Goal: Browse casually

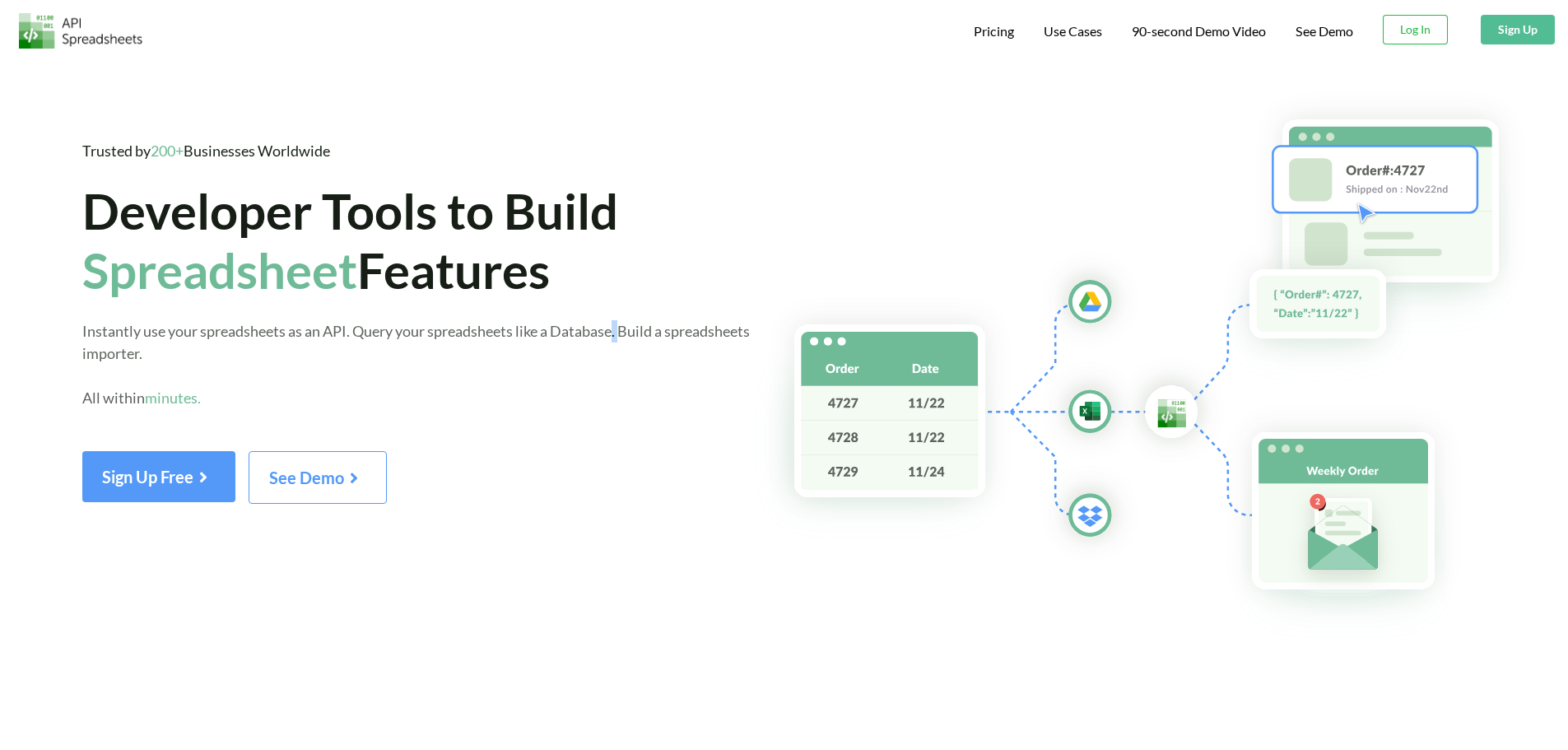
drag, startPoint x: 627, startPoint y: 334, endPoint x: 618, endPoint y: 342, distance: 12.0
click at [618, 342] on div "Instantly use your spreadsheets as an API. Query your spreadsheets like a Datab…" at bounding box center [417, 375] width 671 height 111
click at [624, 344] on div "Instantly use your spreadsheets as an API. Query your spreadsheets like a Datab…" at bounding box center [417, 375] width 671 height 111
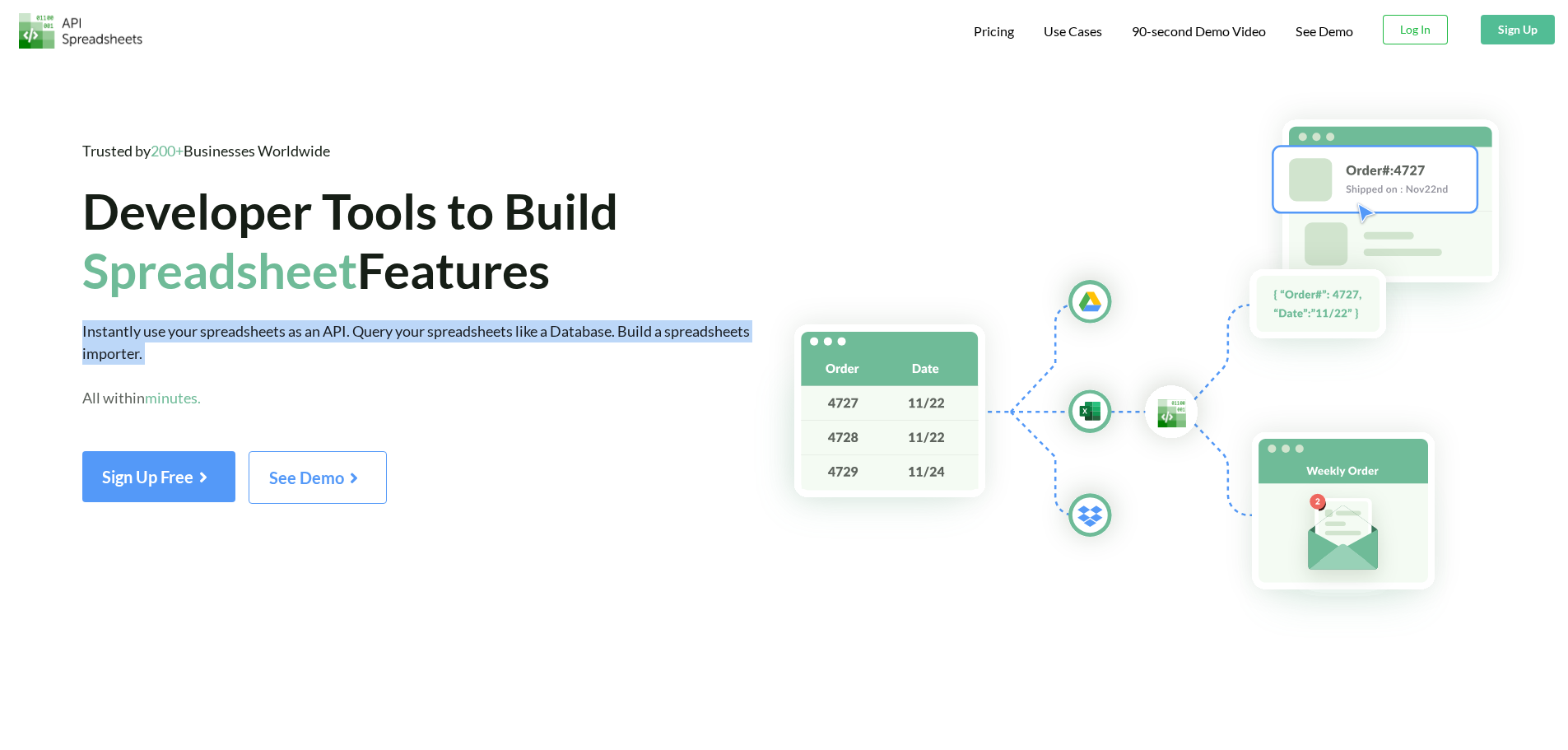
click at [624, 344] on div "Instantly use your spreadsheets as an API. Query your spreadsheets like a Datab…" at bounding box center [417, 375] width 671 height 111
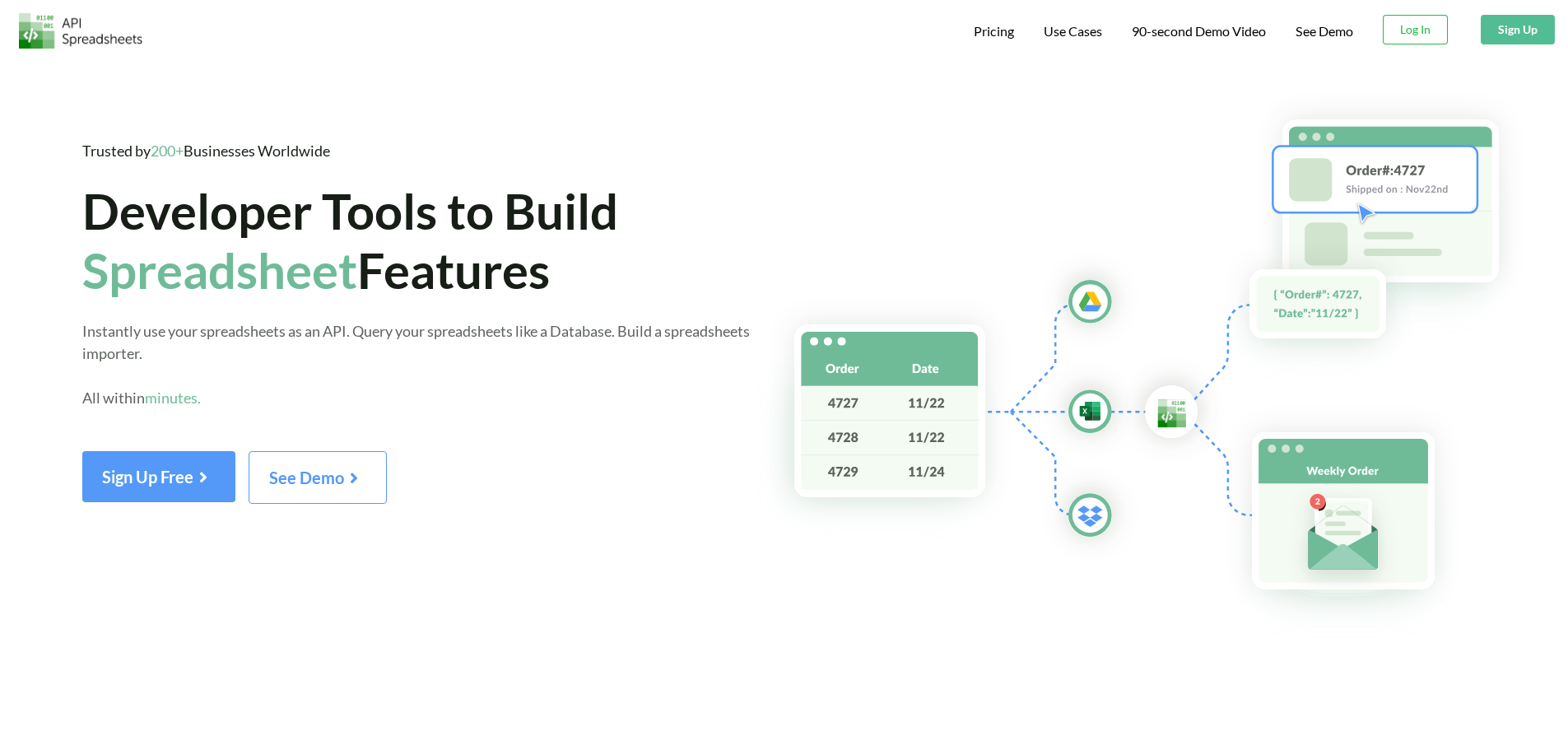
click at [619, 343] on div "Instantly use your spreadsheets as an API. Query your spreadsheets like a Datab…" at bounding box center [417, 375] width 671 height 111
drag, startPoint x: 619, startPoint y: 343, endPoint x: 629, endPoint y: 319, distance: 26.0
click at [629, 319] on div "Trusted by 200+ Businesses Worldwide Developer Tools to Build Spreadsheet Featu…" at bounding box center [417, 322] width 671 height 364
click at [624, 328] on span "Instantly use your spreadsheets as an API. Query your spreadsheets like a Datab…" at bounding box center [416, 364] width 668 height 84
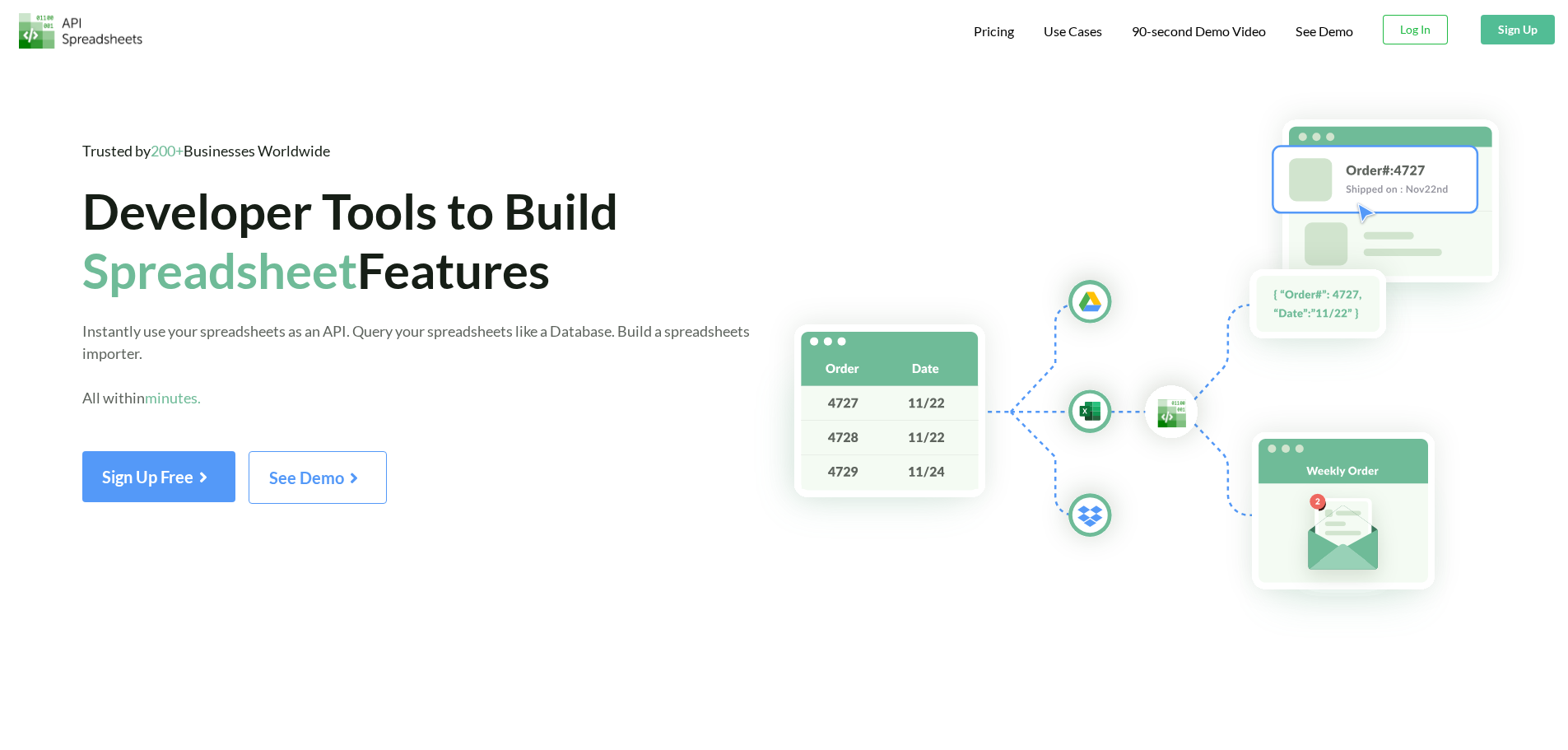
click at [621, 340] on span "Instantly use your spreadsheets as an API. Query your spreadsheets like a Datab…" at bounding box center [416, 364] width 668 height 84
drag, startPoint x: 663, startPoint y: 338, endPoint x: 653, endPoint y: 340, distance: 10.2
click at [653, 340] on span "Instantly use your spreadsheets as an API. Query your spreadsheets like a Datab…" at bounding box center [416, 364] width 668 height 84
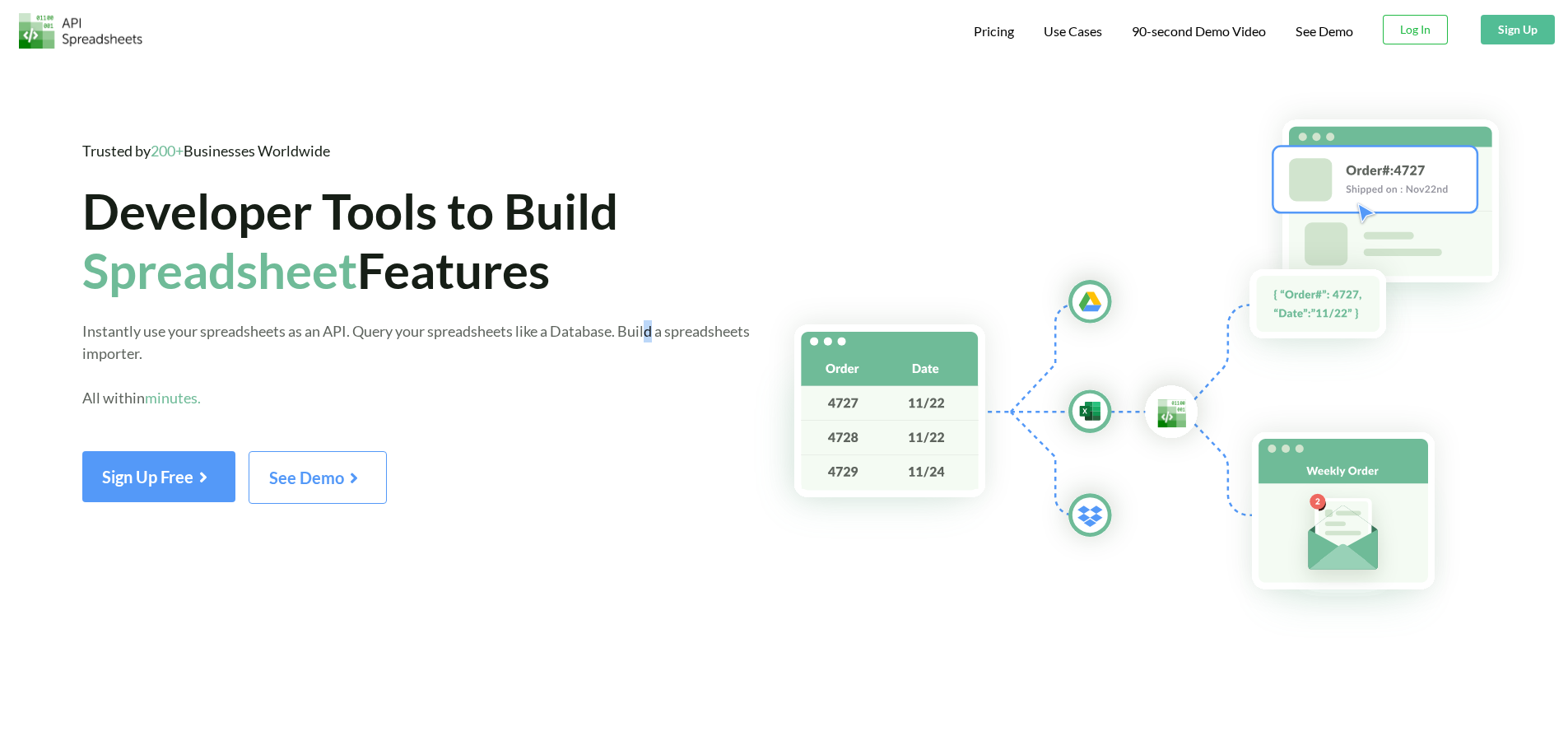
click at [660, 338] on span "Instantly use your spreadsheets as an API. Query your spreadsheets like a Datab…" at bounding box center [416, 364] width 668 height 84
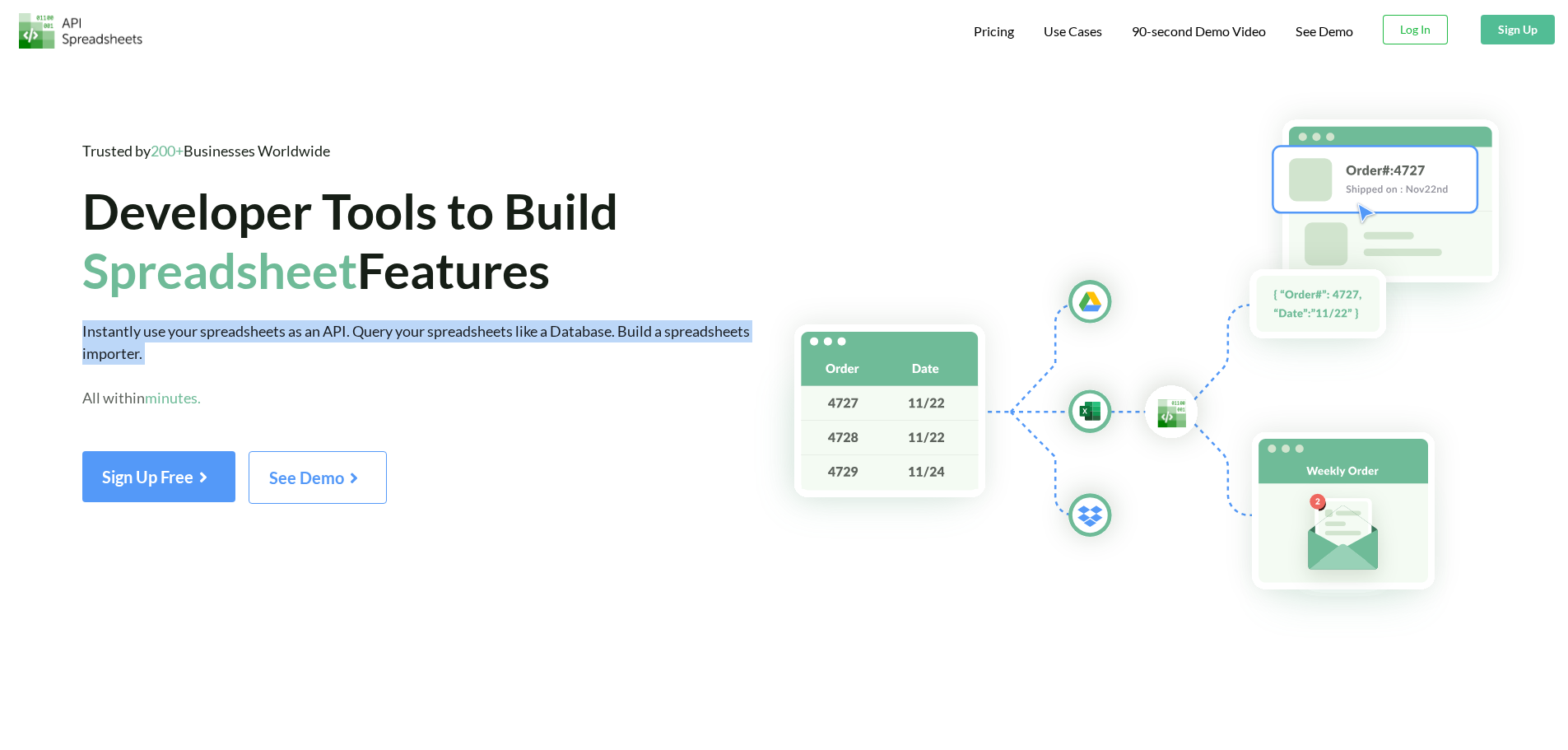
click at [660, 338] on span "Instantly use your spreadsheets as an API. Query your spreadsheets like a Datab…" at bounding box center [416, 364] width 668 height 84
click at [659, 340] on span "Instantly use your spreadsheets as an API. Query your spreadsheets like a Datab…" at bounding box center [416, 364] width 668 height 84
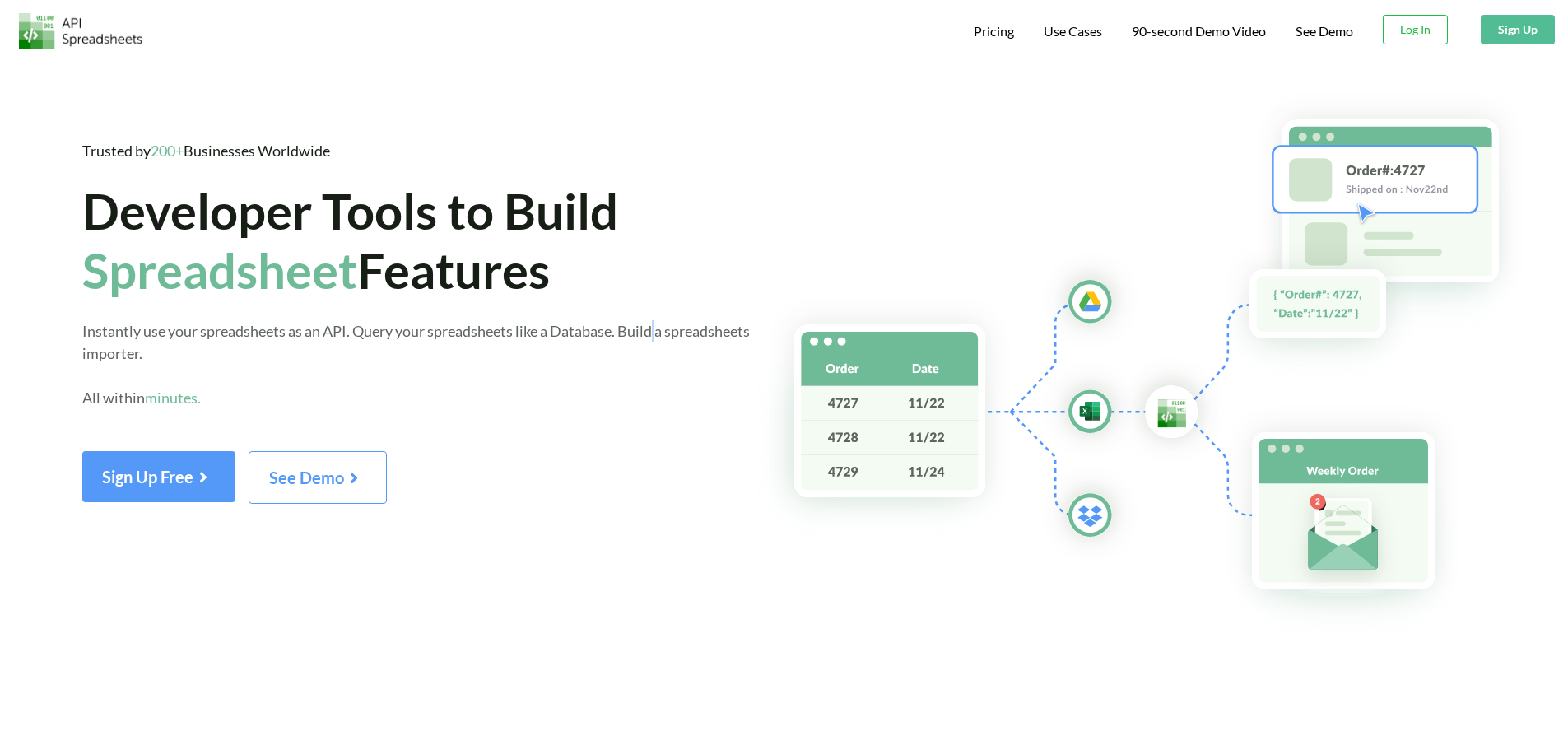
click at [659, 340] on span "Instantly use your spreadsheets as an API. Query your spreadsheets like a Datab…" at bounding box center [416, 364] width 668 height 84
click at [348, 337] on span "Instantly use your spreadsheets as an API. Query your spreadsheets like a Datab…" at bounding box center [416, 364] width 668 height 84
click at [351, 342] on div "Instantly use your spreadsheets as an API. Query your spreadsheets like a Datab…" at bounding box center [417, 375] width 671 height 111
drag, startPoint x: 351, startPoint y: 342, endPoint x: 418, endPoint y: 339, distance: 67.1
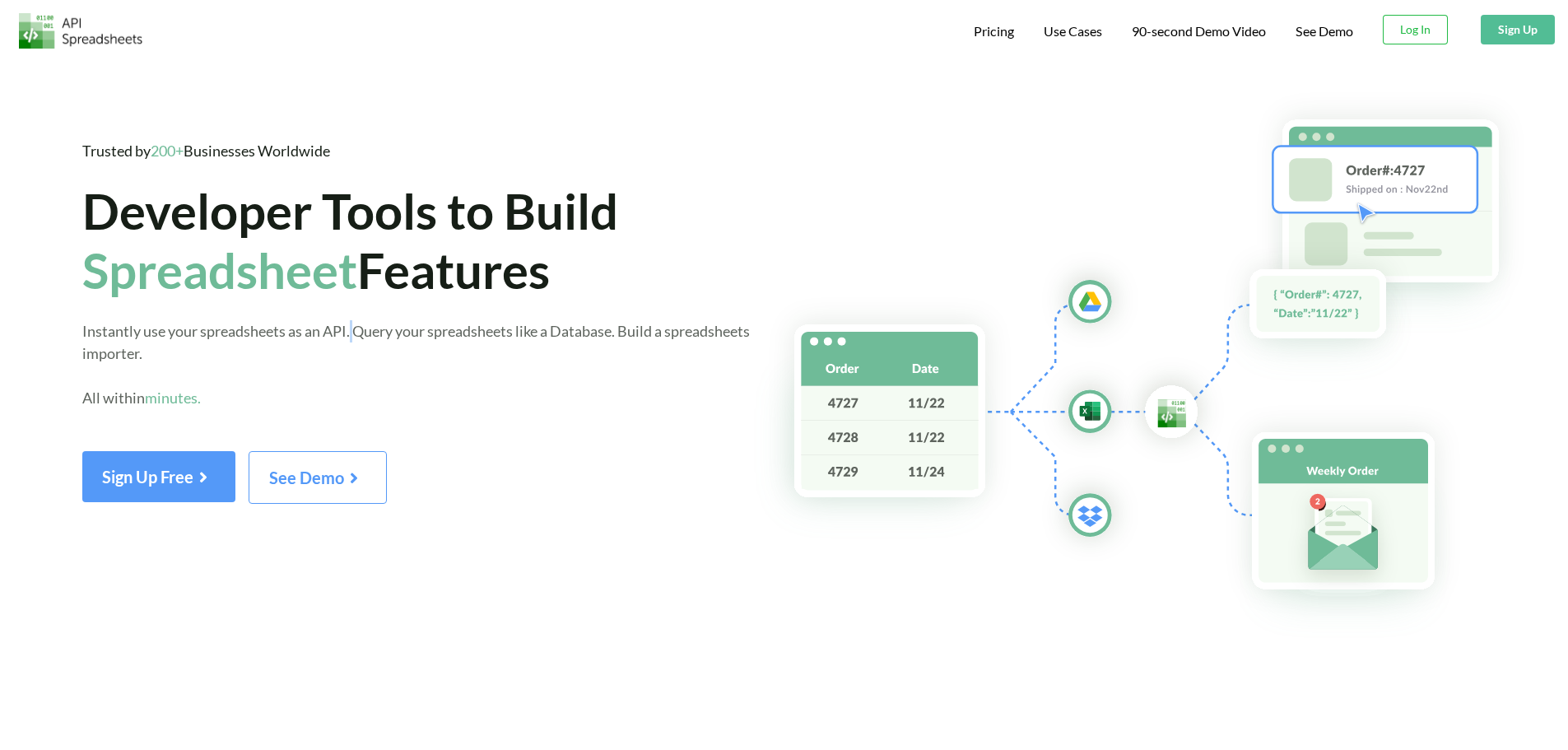
click at [418, 339] on div "Instantly use your spreadsheets as an API. Query your spreadsheets like a Datab…" at bounding box center [417, 375] width 671 height 111
click at [418, 339] on span "Instantly use your spreadsheets as an API. Query your spreadsheets like a Datab…" at bounding box center [416, 364] width 668 height 84
